Goal: Task Accomplishment & Management: Manage account settings

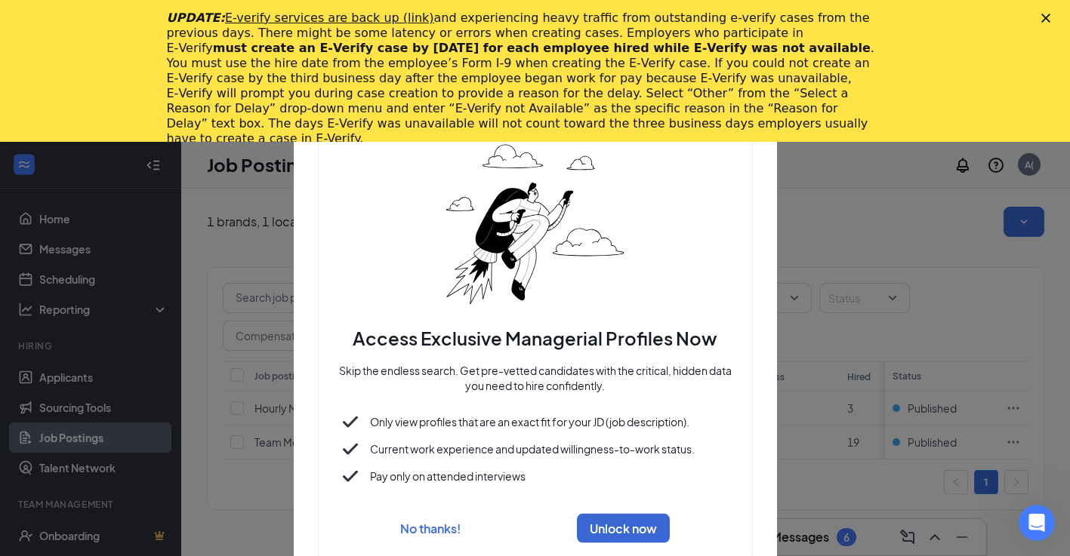
click at [1050, 22] on icon "Close" at bounding box center [1045, 18] width 9 height 9
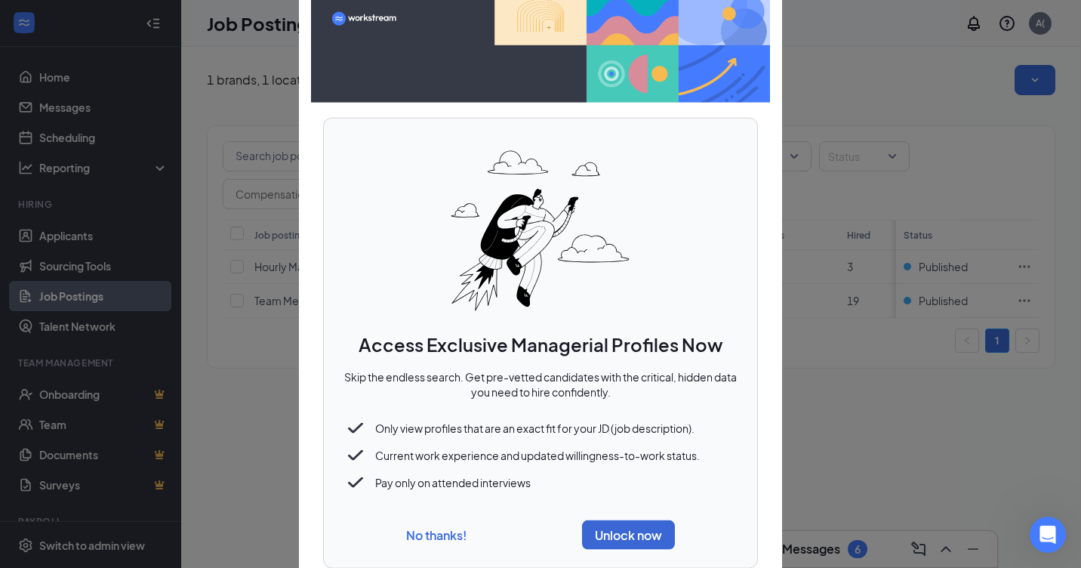
click at [443, 536] on button "No thanks!" at bounding box center [436, 534] width 60 height 16
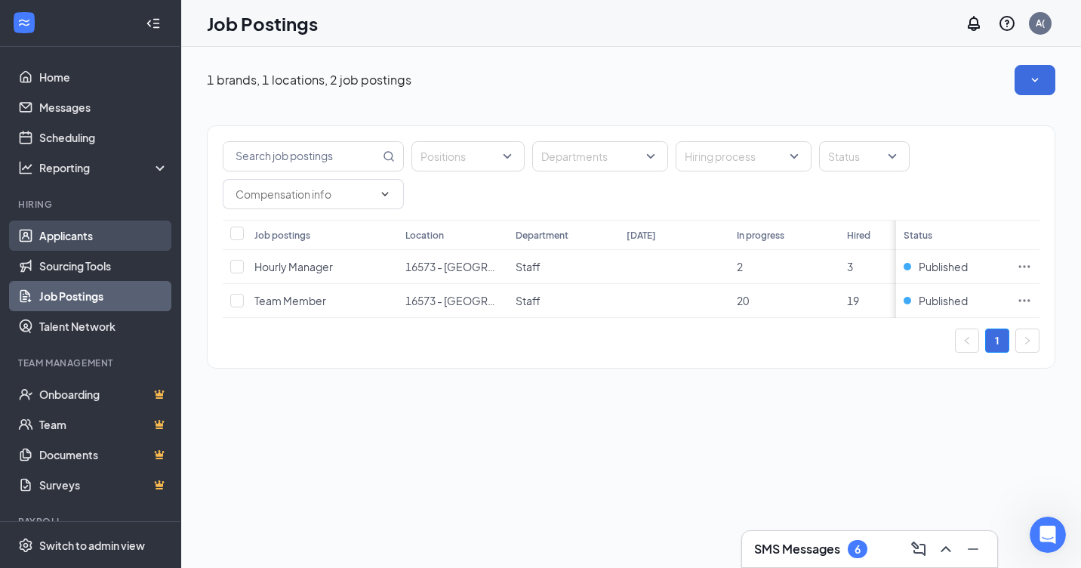
click at [90, 234] on link "Applicants" at bounding box center [103, 235] width 129 height 30
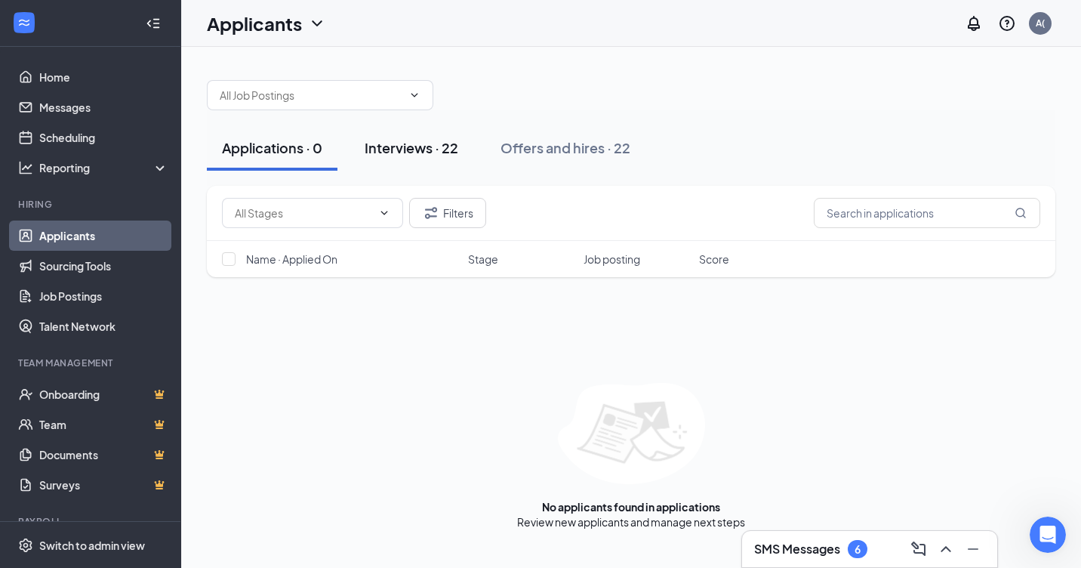
click at [447, 159] on button "Interviews · 22" at bounding box center [411, 147] width 124 height 45
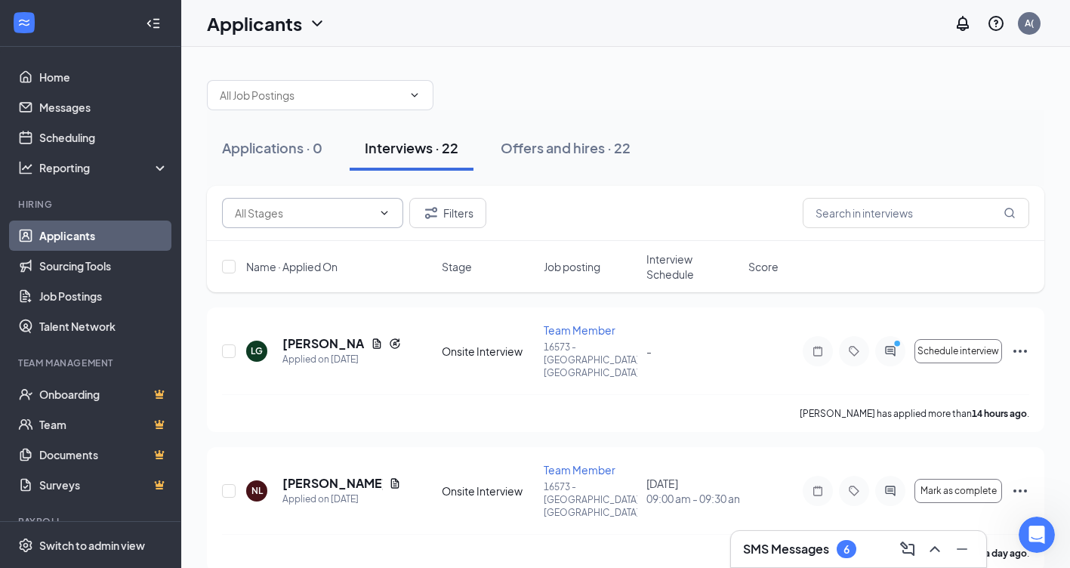
click at [386, 215] on icon "ChevronDown" at bounding box center [384, 213] width 12 height 12
click at [882, 345] on icon "ActiveChat" at bounding box center [890, 351] width 18 height 12
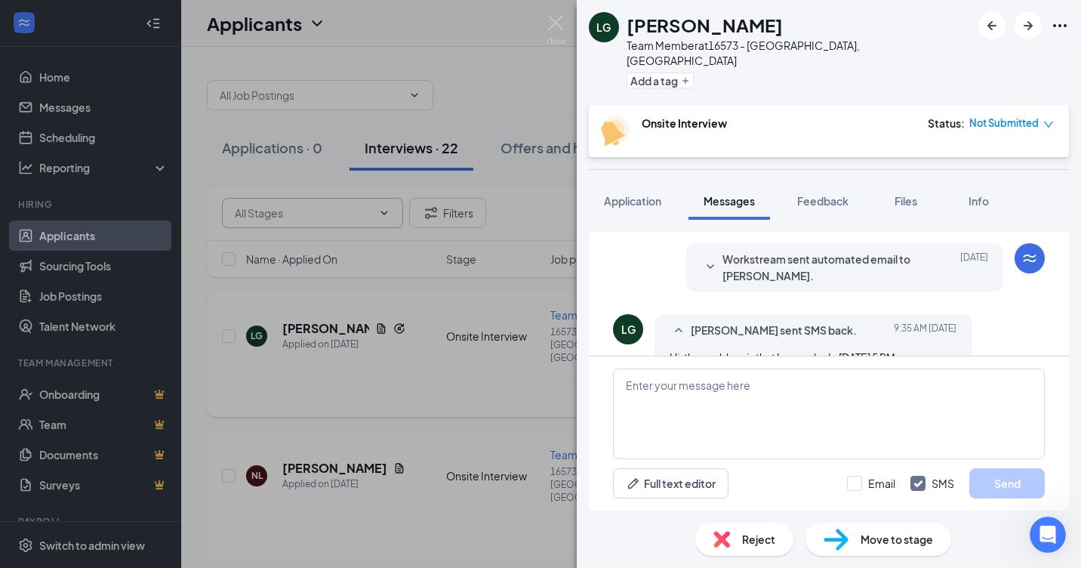
scroll to position [302, 0]
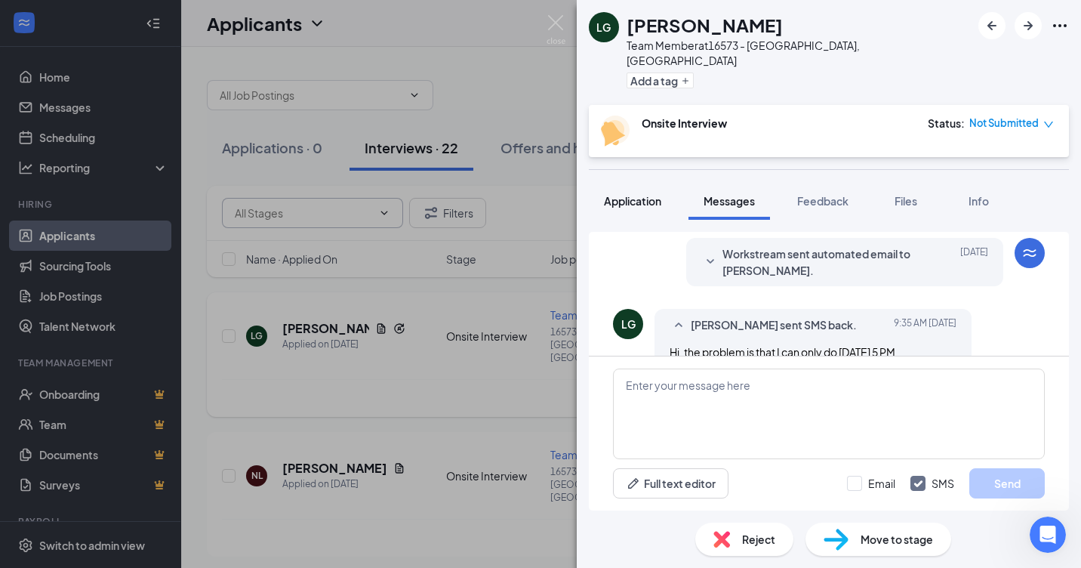
click at [636, 195] on button "Application" at bounding box center [633, 201] width 88 height 38
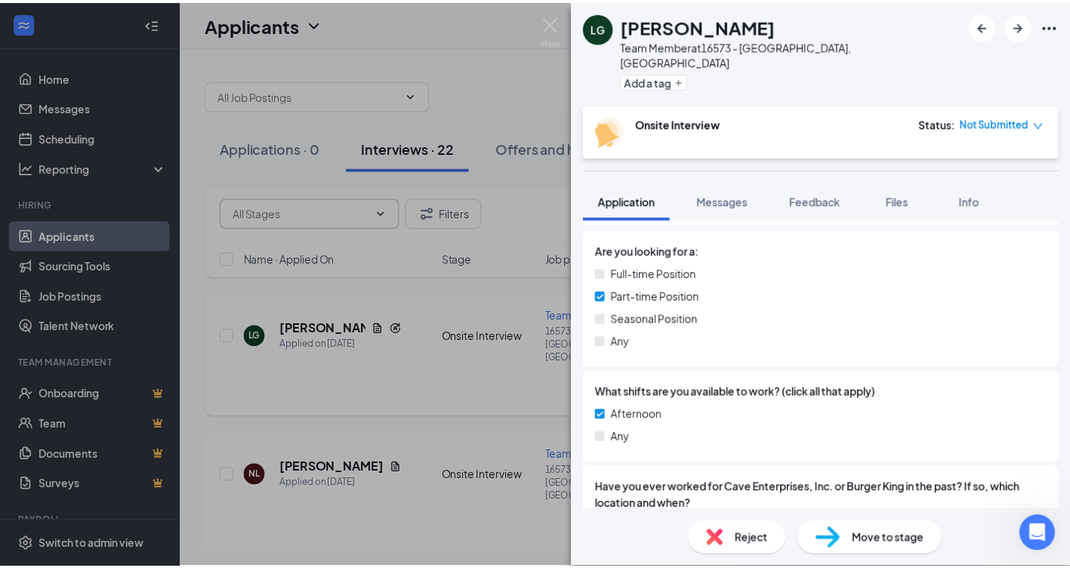
scroll to position [66, 0]
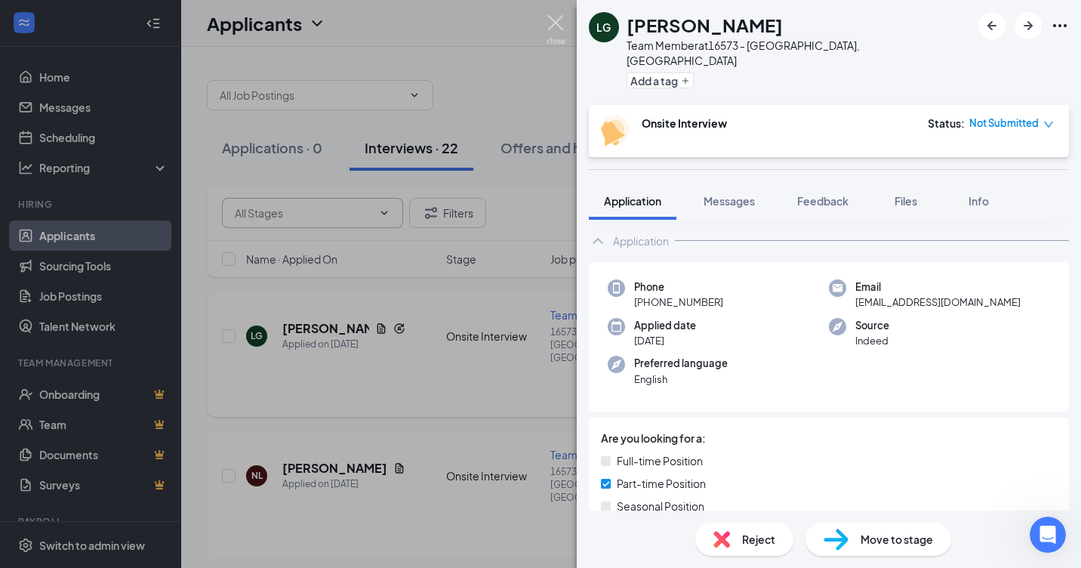
click at [559, 19] on img at bounding box center [555, 29] width 19 height 29
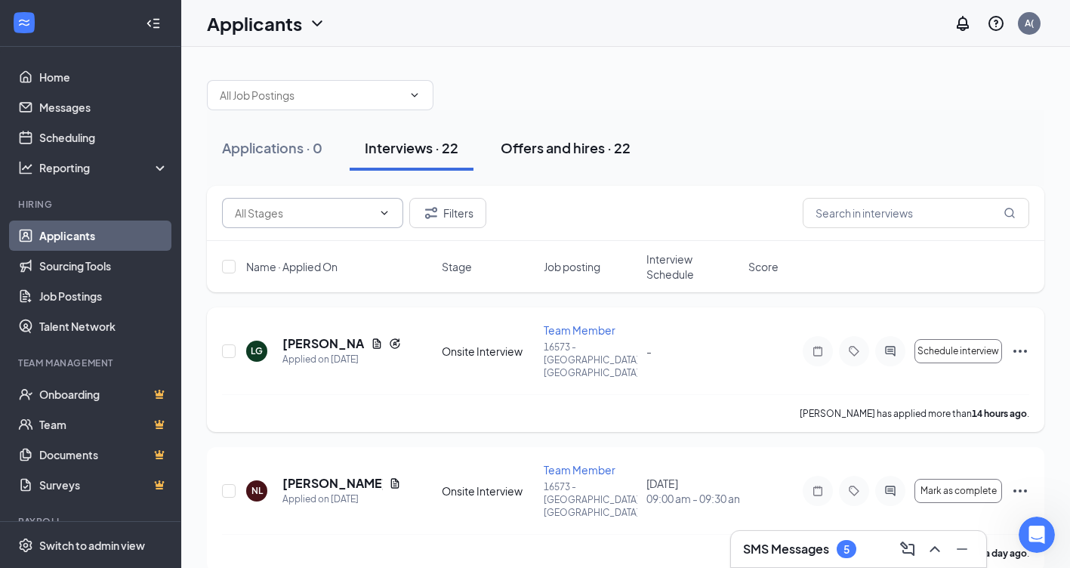
click at [572, 148] on div "Offers and hires · 22" at bounding box center [565, 147] width 130 height 19
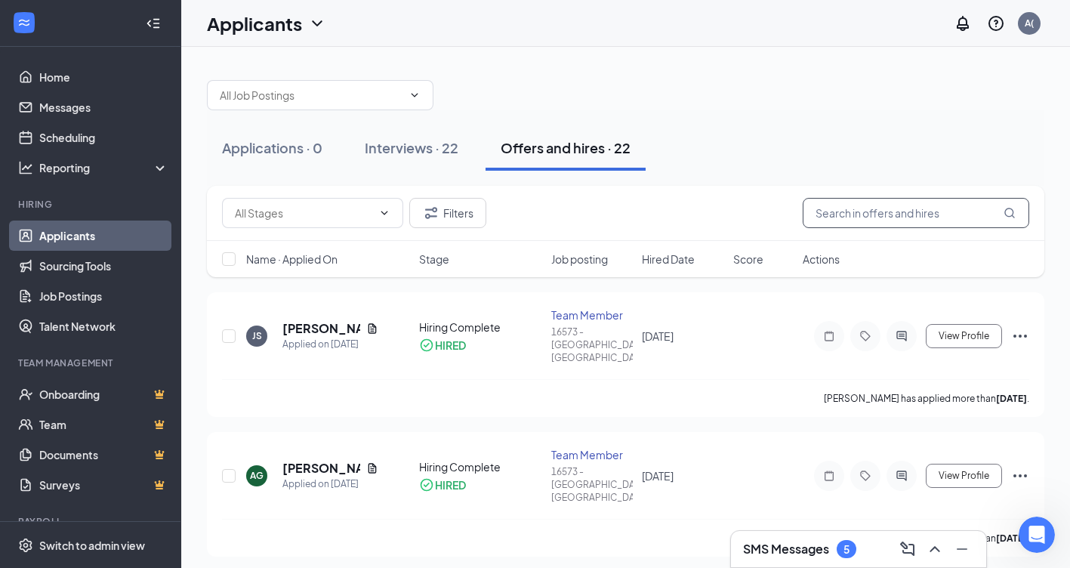
click at [913, 217] on input "text" at bounding box center [915, 213] width 226 height 30
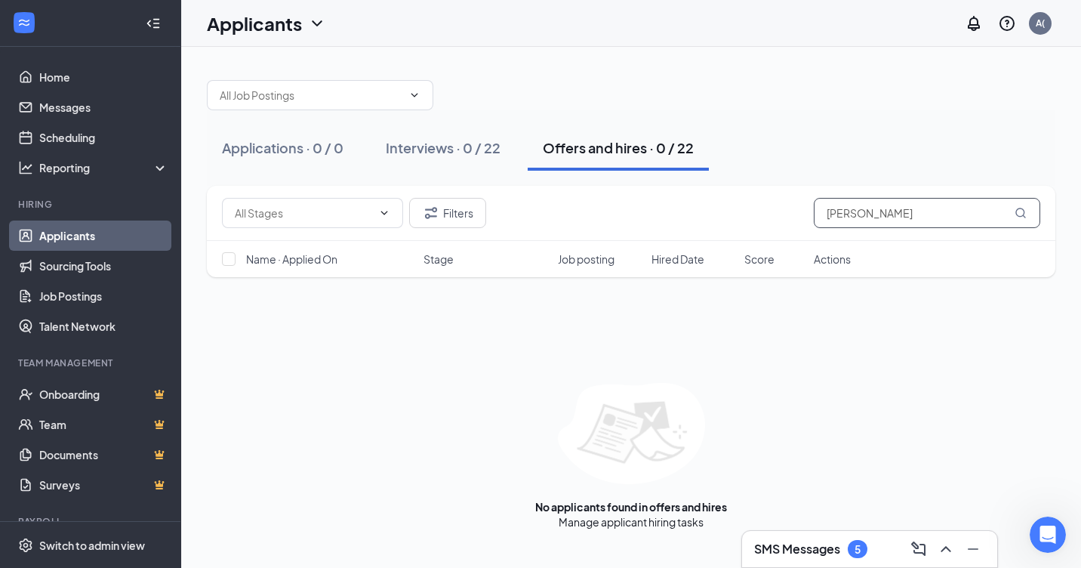
type input "[PERSON_NAME]"
click at [1025, 212] on icon "MagnifyingGlass" at bounding box center [1020, 213] width 12 height 12
click at [1017, 217] on icon "MagnifyingGlass" at bounding box center [1020, 213] width 12 height 12
click at [457, 152] on div "Interviews · 0 / 22" at bounding box center [443, 147] width 115 height 19
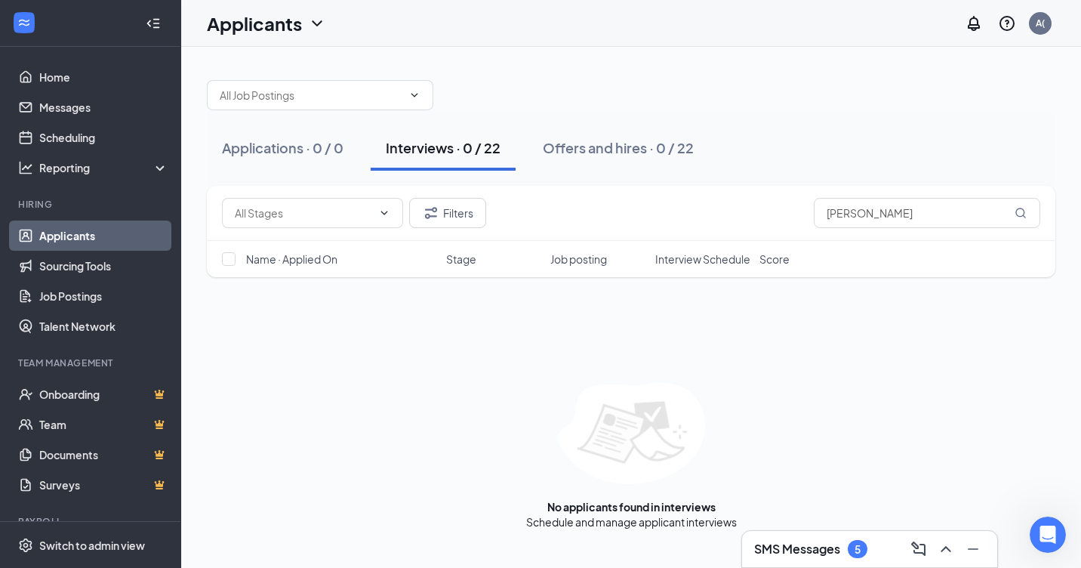
click at [239, 265] on div "Name · Applied On Stage Job posting Interview Schedule Score" at bounding box center [631, 259] width 848 height 36
click at [231, 260] on input "checkbox" at bounding box center [229, 259] width 14 height 14
click at [231, 259] on input "checkbox" at bounding box center [229, 259] width 14 height 14
checkbox input "false"
click at [386, 217] on icon "ChevronDown" at bounding box center [384, 213] width 12 height 12
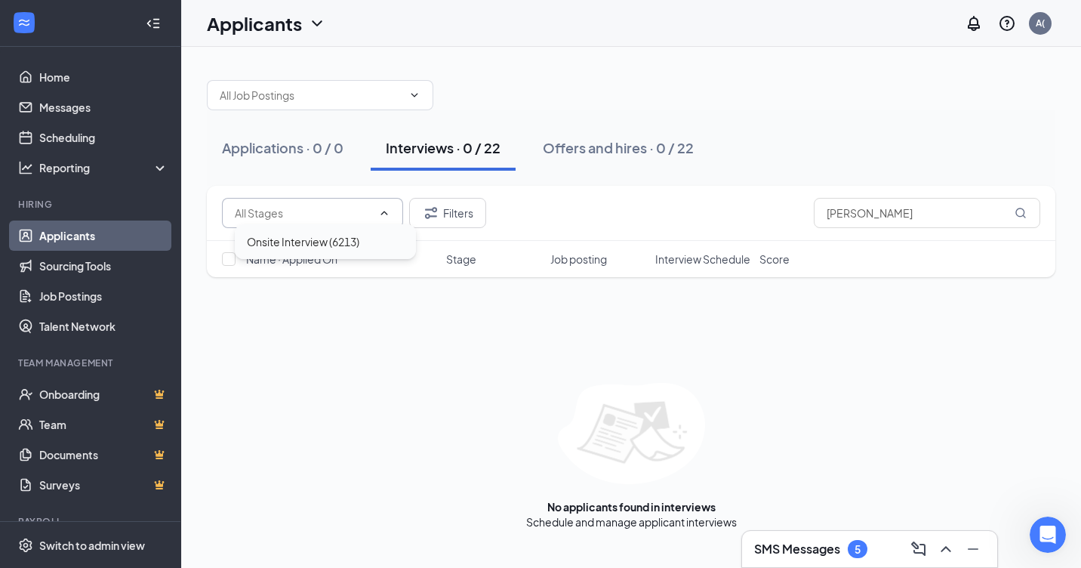
click at [303, 247] on div "Onsite Interview (6213)" at bounding box center [303, 241] width 112 height 17
type input "Onsite Interview (6213)"
click at [259, 152] on div "Applications · 0 / 0" at bounding box center [283, 147] width 122 height 19
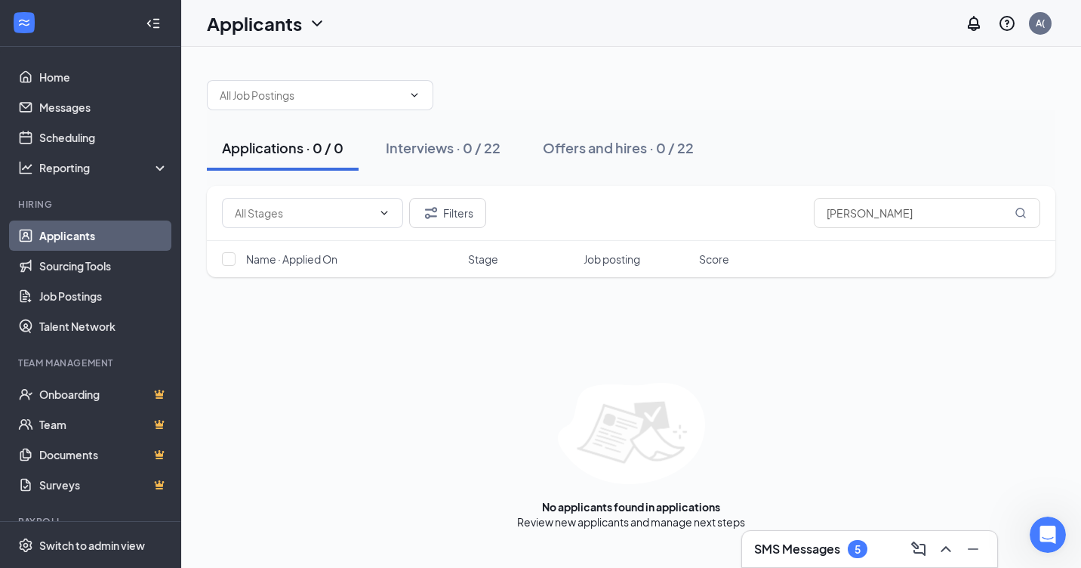
click at [125, 238] on link "Applicants" at bounding box center [103, 235] width 129 height 30
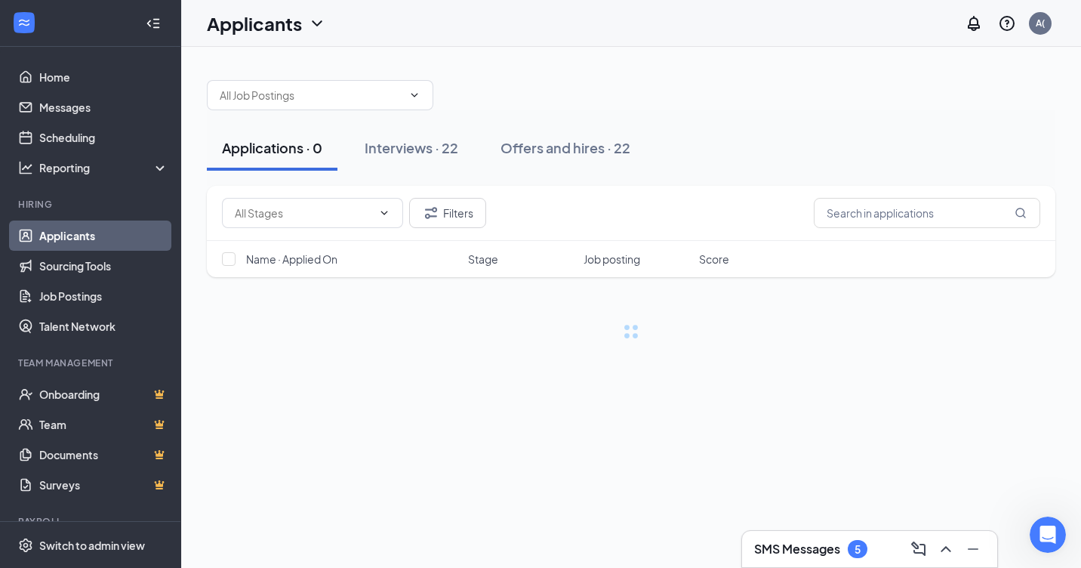
click at [125, 238] on link "Applicants" at bounding box center [103, 235] width 129 height 30
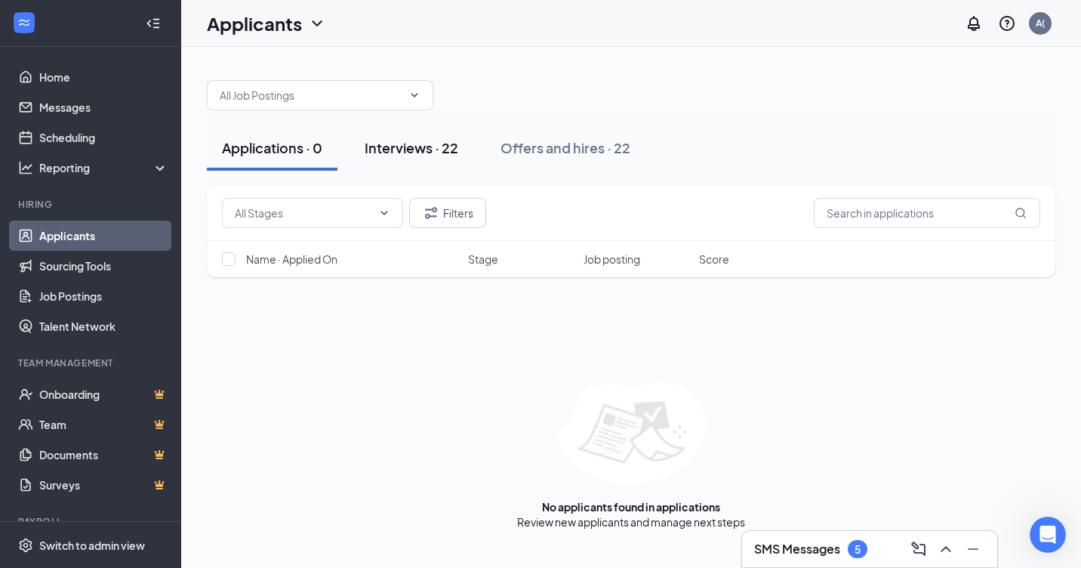
click at [400, 154] on div "Interviews · 22" at bounding box center [412, 147] width 94 height 19
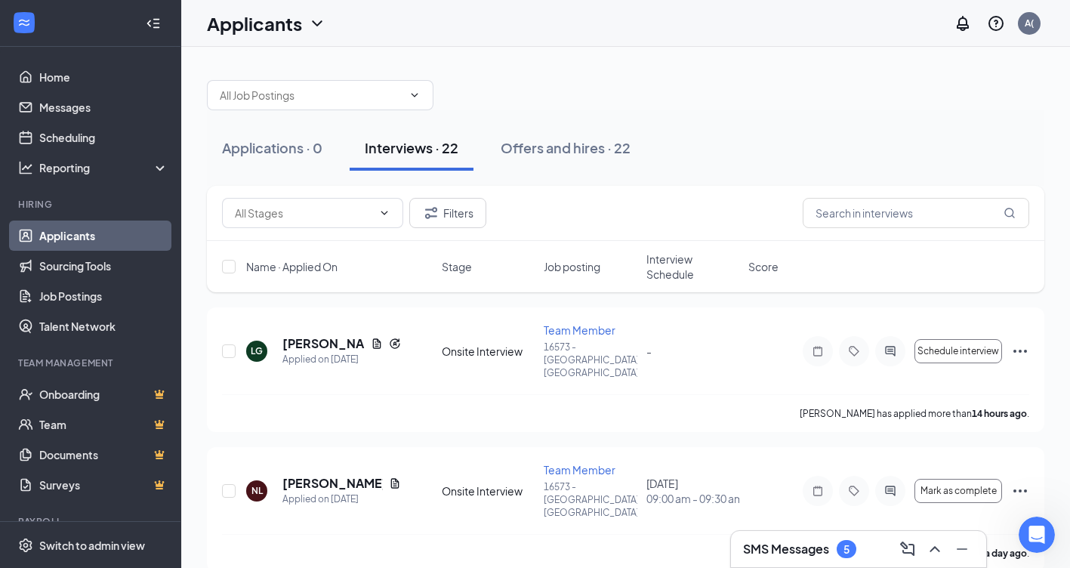
click at [669, 268] on span "Interview Schedule" at bounding box center [692, 266] width 93 height 30
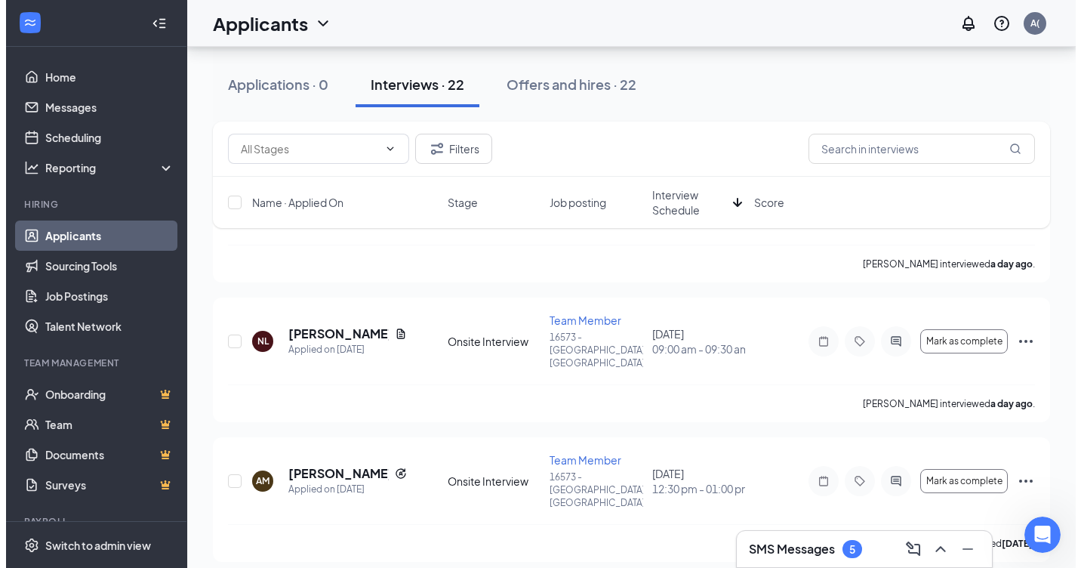
scroll to position [151, 0]
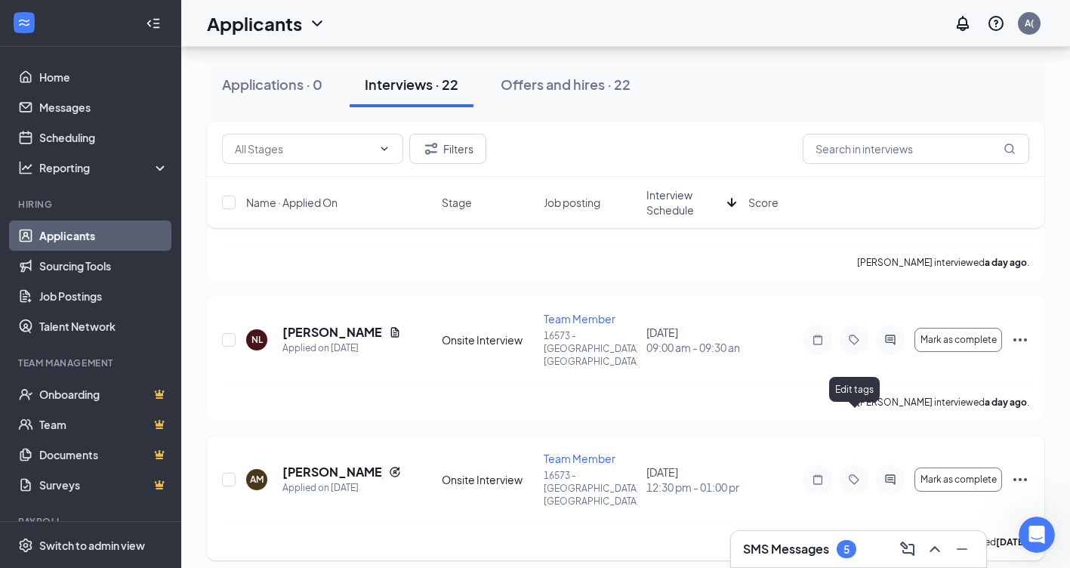
click at [847, 473] on icon "Tag" at bounding box center [854, 479] width 18 height 12
